Goal: Task Accomplishment & Management: Manage account settings

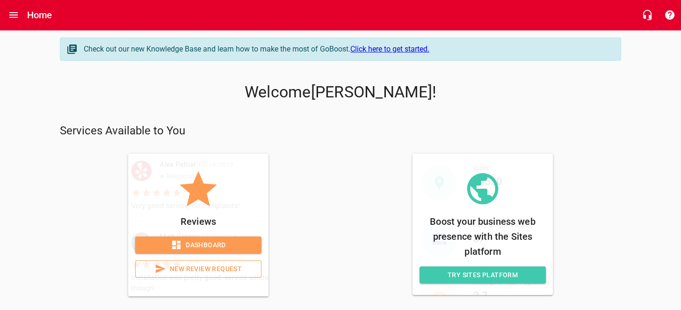
click at [203, 235] on div "Reviews Dashboard New Review Request" at bounding box center [198, 224] width 126 height 119
click at [204, 243] on span "Dashboard" at bounding box center [198, 245] width 111 height 12
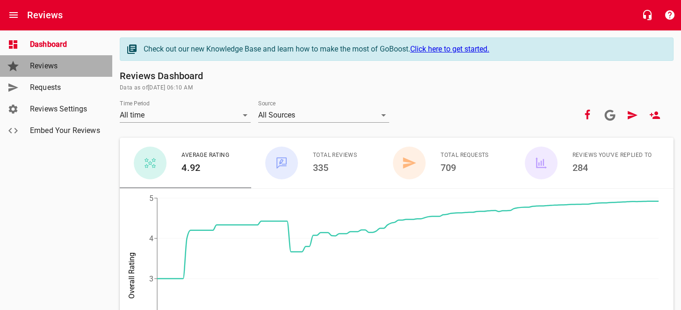
click at [58, 69] on span "Reviews" at bounding box center [65, 65] width 71 height 11
